Goal: Check status: Check status

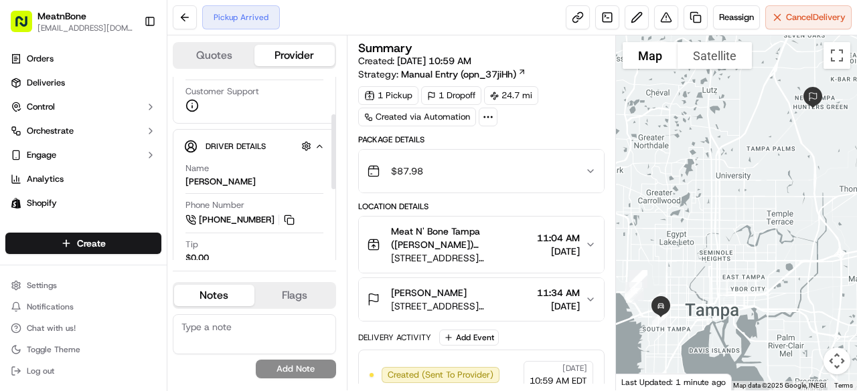
scroll to position [153, 0]
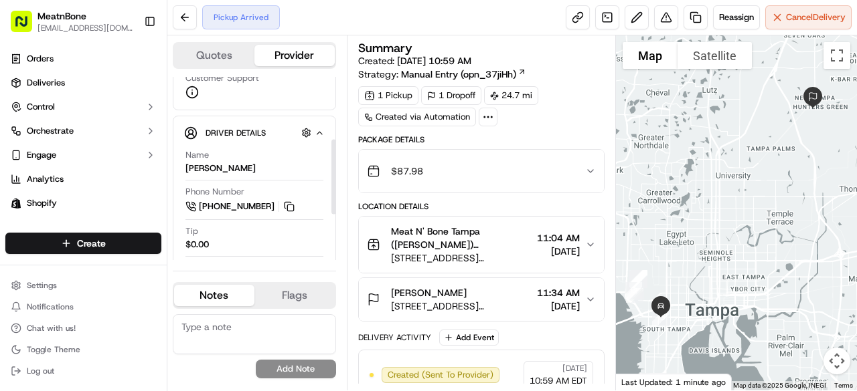
drag, startPoint x: 331, startPoint y: 128, endPoint x: 337, endPoint y: 191, distance: 63.2
click at [336, 191] on div at bounding box center [333, 176] width 5 height 75
click at [569, 20] on link at bounding box center [577, 17] width 24 height 24
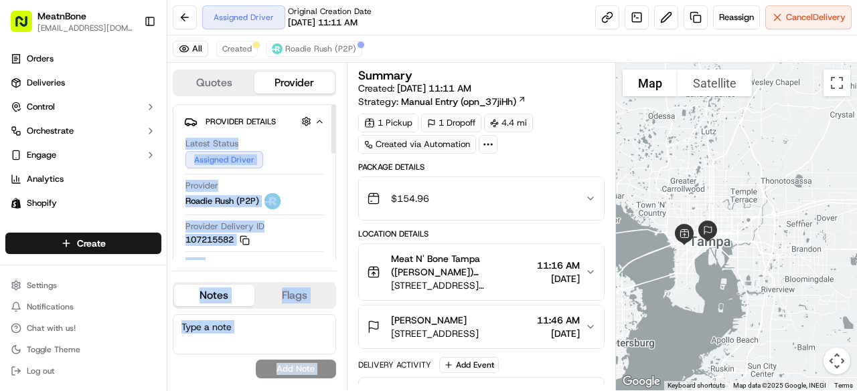
drag, startPoint x: 329, startPoint y: 113, endPoint x: 347, endPoint y: 158, distance: 48.1
click at [347, 158] on div "Quotes Provider Provider Details Hidden ( 4 ) Latest Status Assigned Driver Pro…" at bounding box center [391, 227] width 448 height 328
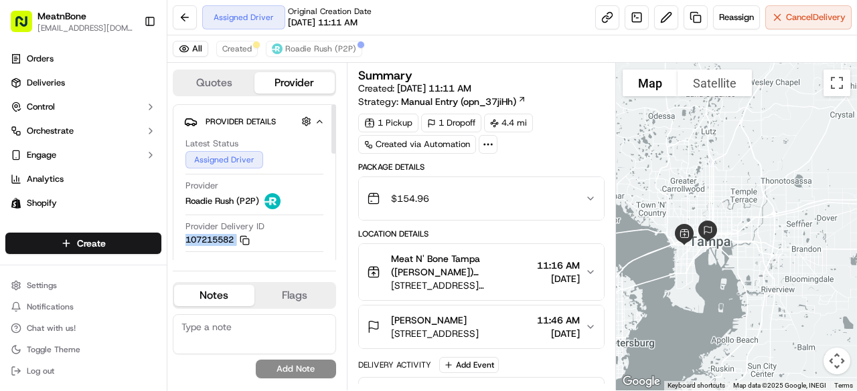
click at [333, 135] on div at bounding box center [333, 129] width 5 height 50
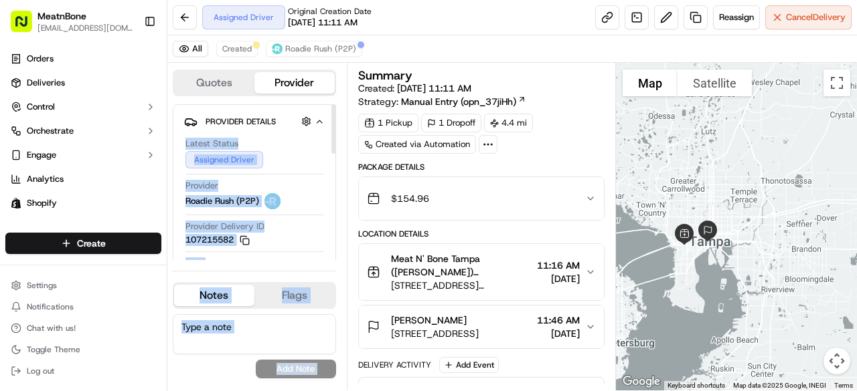
click at [326, 133] on div "Provider Details Hidden ( 4 ) Latest Status Assigned Driver Provider Roadie Rus…" at bounding box center [254, 218] width 163 height 228
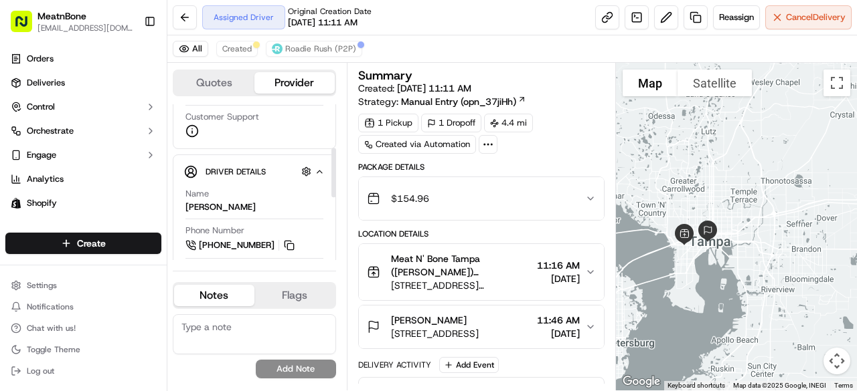
scroll to position [220, 0]
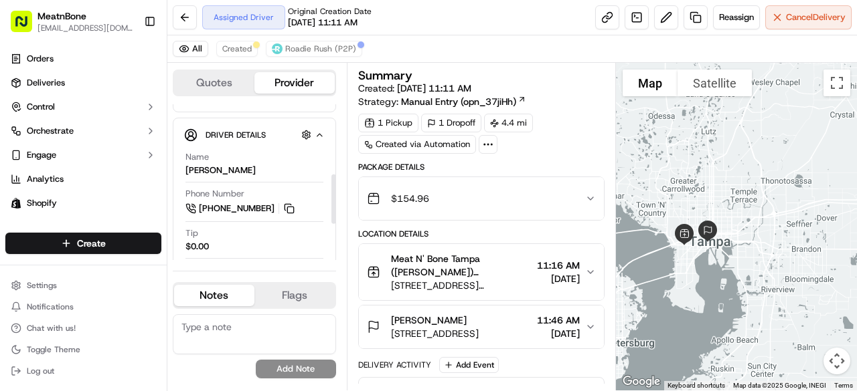
drag, startPoint x: 335, startPoint y: 124, endPoint x: 345, endPoint y: 194, distance: 71.0
click at [336, 194] on div at bounding box center [333, 200] width 5 height 50
click at [601, 19] on link at bounding box center [607, 17] width 24 height 24
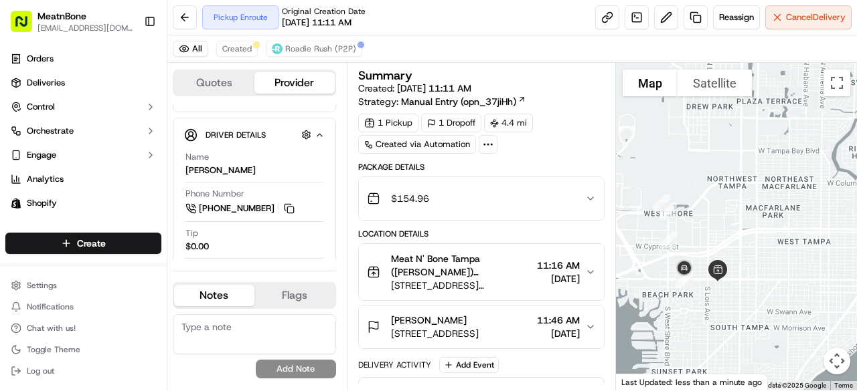
drag, startPoint x: 648, startPoint y: 280, endPoint x: 742, endPoint y: 214, distance: 114.8
click at [742, 214] on div at bounding box center [737, 227] width 242 height 328
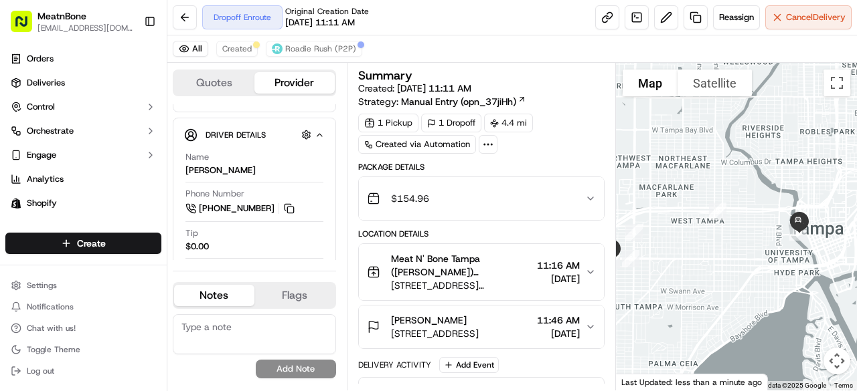
drag, startPoint x: 774, startPoint y: 279, endPoint x: 660, endPoint y: 258, distance: 115.8
click at [660, 258] on div at bounding box center [737, 227] width 242 height 328
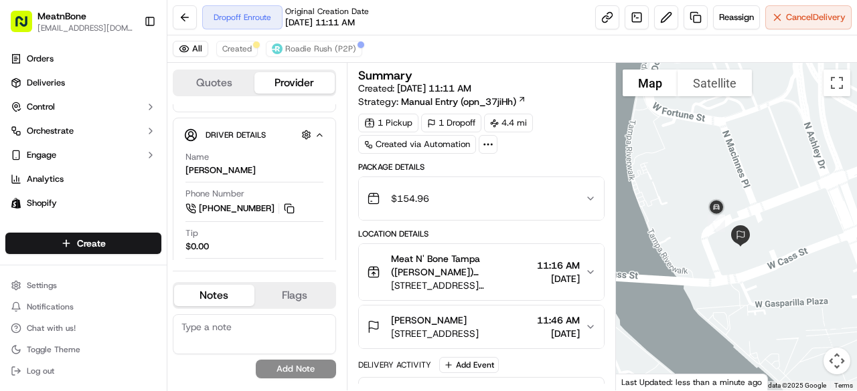
drag, startPoint x: 720, startPoint y: 118, endPoint x: 748, endPoint y: 282, distance: 166.4
click at [748, 282] on div at bounding box center [737, 227] width 242 height 328
